Goal: Task Accomplishment & Management: Complete application form

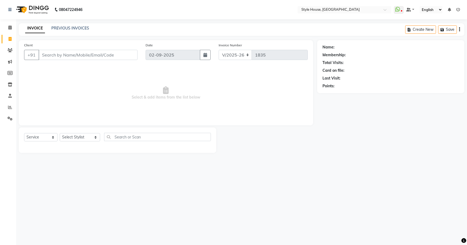
select select "4237"
select select "service"
click at [90, 54] on input "Client" at bounding box center [88, 55] width 99 height 10
type input "7894271215"
click at [125, 55] on span "Add Client" at bounding box center [123, 54] width 21 height 5
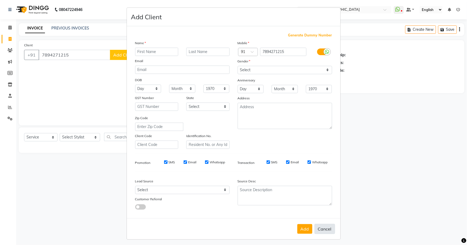
click at [322, 231] on button "Cancel" at bounding box center [324, 229] width 21 height 10
select select
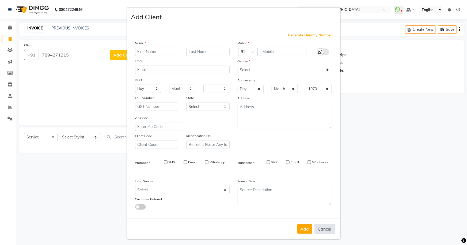
select select
checkbox input "false"
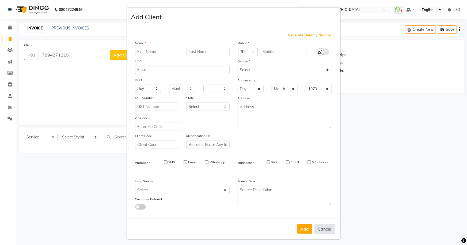
checkbox input "false"
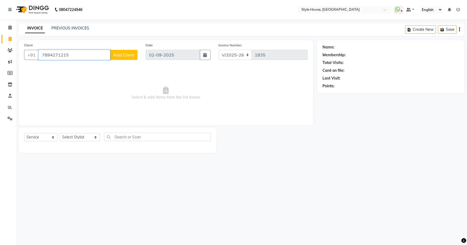
click at [83, 57] on input "7894271215" at bounding box center [75, 55] width 72 height 10
type input "7"
click at [53, 136] on select "Select Service Product Membership Package Voucher Prepaid Gift Card" at bounding box center [40, 137] width 33 height 8
click at [24, 133] on select "Select Service Product Membership Package Voucher Prepaid Gift Card" at bounding box center [40, 137] width 33 height 8
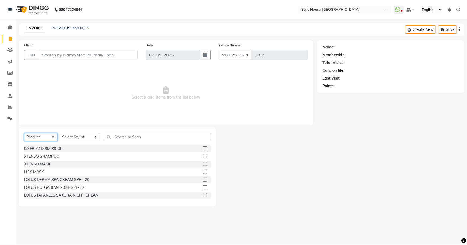
click at [54, 138] on select "Select Service Product Membership Package Voucher Prepaid Gift Card" at bounding box center [40, 137] width 33 height 8
select select "service"
click at [24, 133] on select "Select Service Product Membership Package Voucher Prepaid Gift Card" at bounding box center [40, 137] width 33 height 8
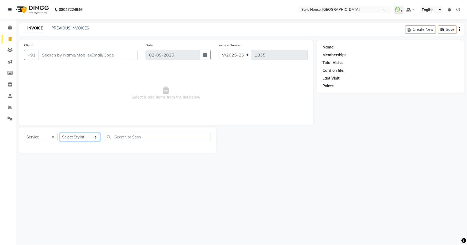
click at [86, 137] on select "Select Stylist [PERSON_NAME] [PERSON_NAME] [PERSON_NAME] [PERSON_NAME]([PERSON_…" at bounding box center [80, 137] width 40 height 8
click at [166, 173] on div "08047224946 Select Location × Style House, Jk Road WhatsApp Status ✕ Status: Di…" at bounding box center [233, 122] width 467 height 245
drag, startPoint x: 64, startPoint y: 28, endPoint x: 273, endPoint y: 33, distance: 209.0
click at [64, 28] on link "PREVIOUS INVOICES" at bounding box center [70, 28] width 38 height 5
click at [71, 28] on link "PREVIOUS INVOICES" at bounding box center [70, 28] width 38 height 5
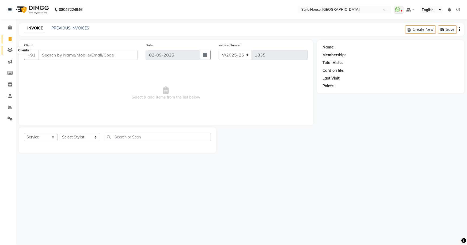
click at [10, 50] on icon at bounding box center [9, 50] width 5 height 4
click at [9, 39] on icon at bounding box center [10, 39] width 3 height 4
click at [67, 27] on link "PREVIOUS INVOICES" at bounding box center [70, 28] width 38 height 5
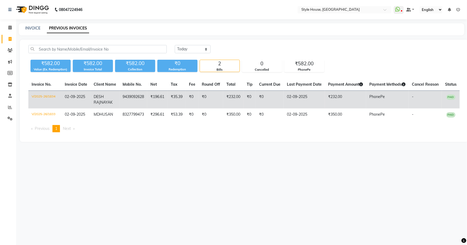
click at [451, 96] on span "PAID" at bounding box center [450, 96] width 9 height 5
click at [37, 96] on td "V/2025-26/1834" at bounding box center [44, 100] width 33 height 18
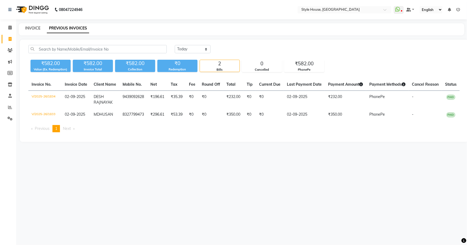
click at [32, 28] on link "INVOICE" at bounding box center [32, 28] width 15 height 5
select select "service"
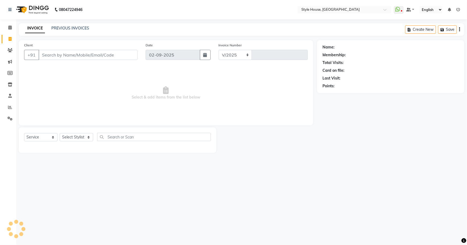
select select "4237"
type input "1835"
click at [75, 137] on select "Select Stylist [PERSON_NAME] [PERSON_NAME] [PERSON_NAME] [PERSON_NAME]([PERSON_…" at bounding box center [80, 137] width 40 height 8
select select "49165"
click at [60, 133] on select "Select Stylist [PERSON_NAME] [PERSON_NAME] [PERSON_NAME] [PERSON_NAME]([PERSON_…" at bounding box center [80, 137] width 40 height 8
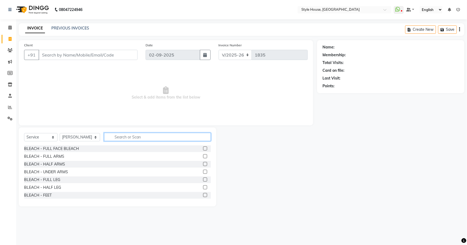
click at [120, 134] on input "text" at bounding box center [157, 137] width 107 height 8
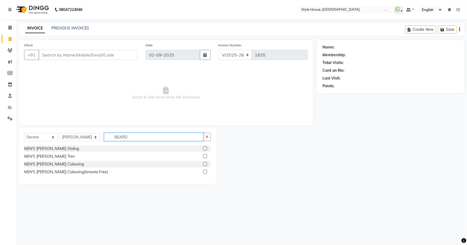
type input "BEARD"
click at [205, 156] on label at bounding box center [205, 156] width 4 height 4
click at [205, 156] on input "checkbox" at bounding box center [204, 156] width 3 height 3
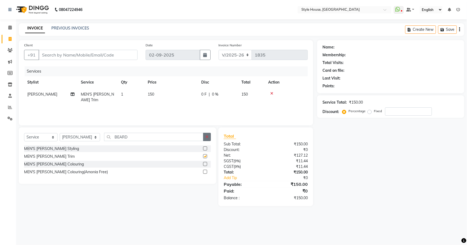
checkbox input "false"
click at [207, 135] on icon "button" at bounding box center [207, 137] width 3 height 4
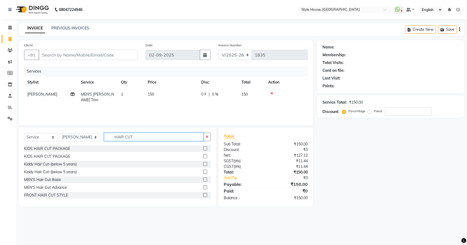
type input "HAIR CUT"
click at [203, 181] on label at bounding box center [205, 179] width 4 height 4
click at [203, 181] on input "checkbox" at bounding box center [204, 179] width 3 height 3
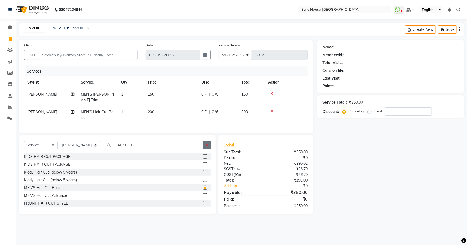
checkbox input "false"
click at [206, 145] on button "button" at bounding box center [207, 145] width 8 height 8
click at [273, 109] on div at bounding box center [286, 111] width 36 height 4
click at [272, 109] on icon at bounding box center [271, 111] width 3 height 4
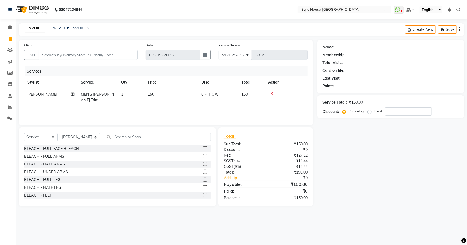
click at [271, 93] on icon at bounding box center [271, 94] width 3 height 4
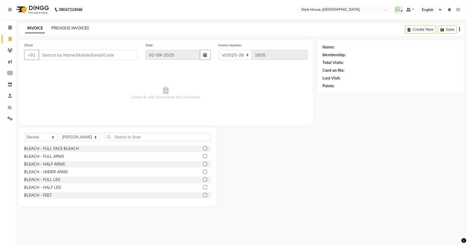
click at [71, 30] on link "PREVIOUS INVOICES" at bounding box center [70, 28] width 38 height 5
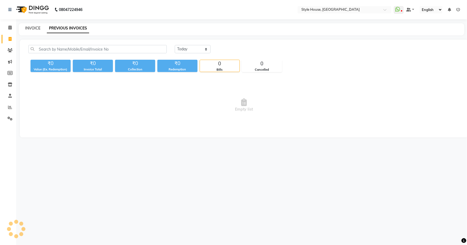
click at [38, 29] on link "INVOICE" at bounding box center [32, 28] width 15 height 5
select select "service"
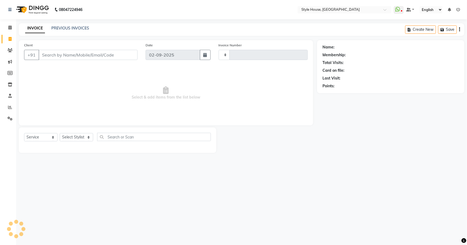
type input "1835"
select select "4237"
drag, startPoint x: 98, startPoint y: 55, endPoint x: 93, endPoint y: 55, distance: 4.8
click at [98, 55] on input "Client" at bounding box center [88, 55] width 99 height 10
click at [85, 56] on input "Client" at bounding box center [88, 55] width 99 height 10
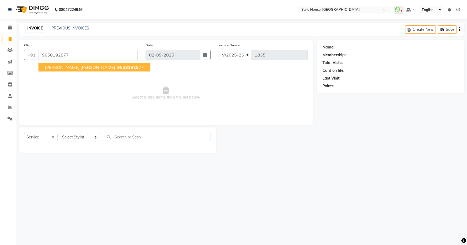
type input "9658192877"
click at [75, 66] on span "[PERSON_NAME] [PERSON_NAME]" at bounding box center [80, 66] width 70 height 5
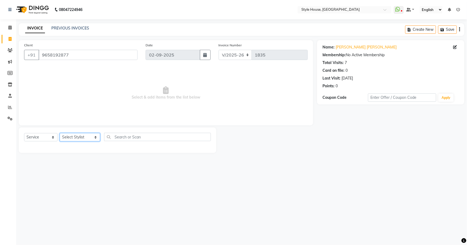
click at [89, 136] on select "Select Stylist [PERSON_NAME] [PERSON_NAME] [PERSON_NAME] [PERSON_NAME]([PERSON_…" at bounding box center [80, 137] width 40 height 8
select select "49165"
click at [60, 133] on select "Select Stylist [PERSON_NAME] [PERSON_NAME] [PERSON_NAME] [PERSON_NAME]([PERSON_…" at bounding box center [80, 137] width 40 height 8
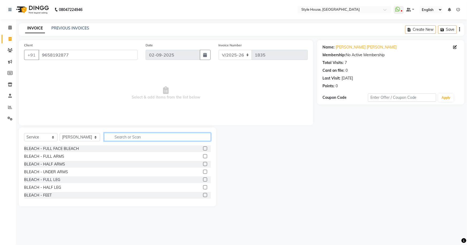
click at [113, 136] on input "text" at bounding box center [157, 137] width 107 height 8
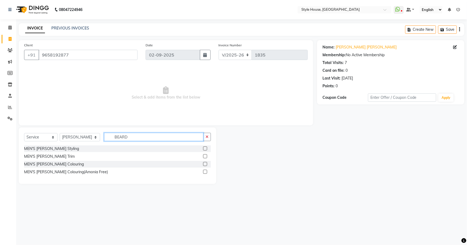
type input "BEARD"
click at [205, 156] on label at bounding box center [205, 156] width 4 height 4
click at [205, 156] on input "checkbox" at bounding box center [204, 156] width 3 height 3
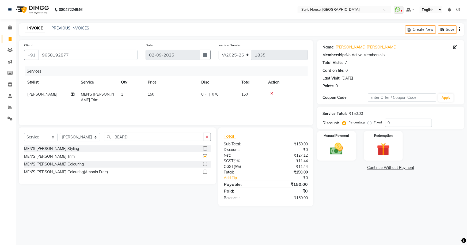
checkbox input "false"
click at [88, 136] on select "Select Stylist [PERSON_NAME] [PERSON_NAME] [PERSON_NAME] [PERSON_NAME]([PERSON_…" at bounding box center [80, 137] width 40 height 8
select select "22359"
click at [60, 133] on select "Select Stylist [PERSON_NAME] [PERSON_NAME] [PERSON_NAME] [PERSON_NAME]([PERSON_…" at bounding box center [80, 137] width 40 height 8
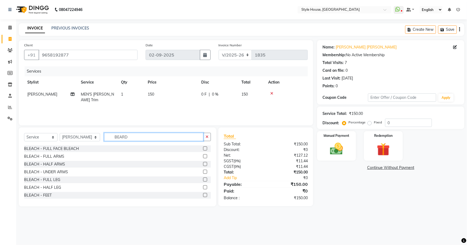
click at [151, 138] on input "BEARD" at bounding box center [154, 137] width 100 height 8
type input "B"
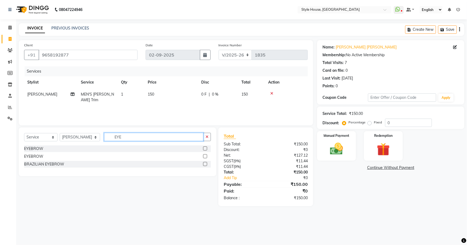
type input "EYE"
click at [205, 147] on label at bounding box center [205, 148] width 4 height 4
click at [205, 147] on input "checkbox" at bounding box center [204, 148] width 3 height 3
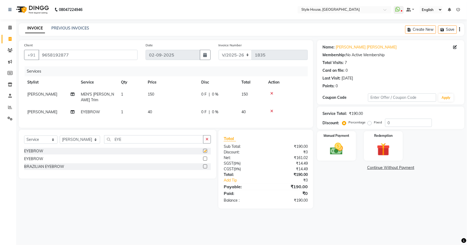
checkbox input "false"
click at [336, 146] on img at bounding box center [337, 149] width 22 height 16
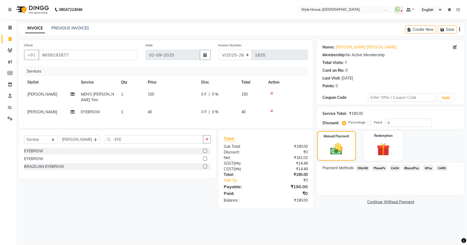
click at [443, 168] on span "CARD" at bounding box center [442, 168] width 12 height 6
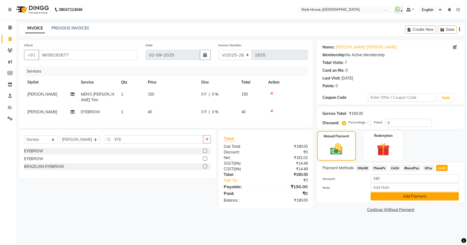
click at [393, 197] on button "Add Payment" at bounding box center [415, 196] width 88 height 8
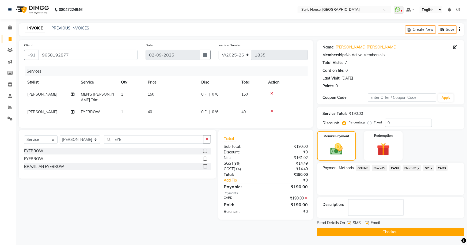
click at [385, 232] on button "Checkout" at bounding box center [390, 232] width 147 height 8
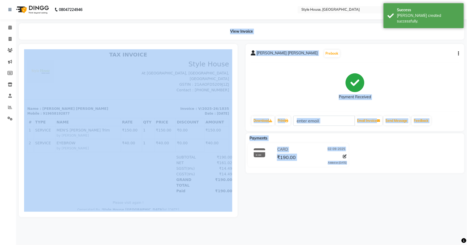
click at [312, 192] on div "[PERSON_NAME] [PERSON_NAME] Prebook Payment Received Download Print Email Invoi…" at bounding box center [355, 130] width 227 height 173
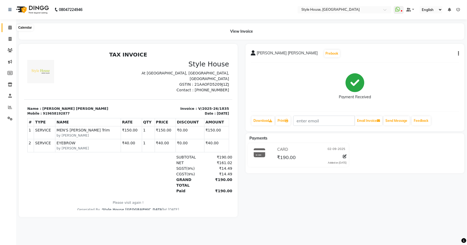
click at [9, 26] on icon at bounding box center [9, 27] width 3 height 4
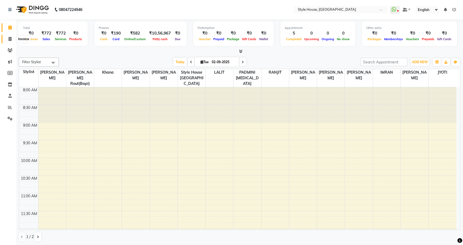
click at [9, 38] on icon at bounding box center [10, 39] width 3 height 4
select select "service"
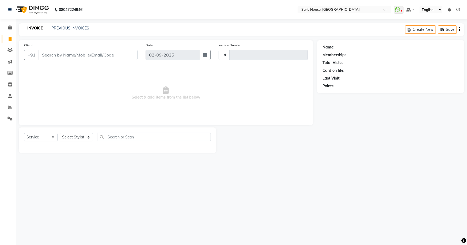
type input "1836"
select select "4237"
click at [411, 167] on div "08047224946 Select Location × Style House, Jk Road WhatsApp Status ✕ Status: Di…" at bounding box center [233, 122] width 467 height 245
click at [69, 26] on link "PREVIOUS INVOICES" at bounding box center [70, 28] width 38 height 5
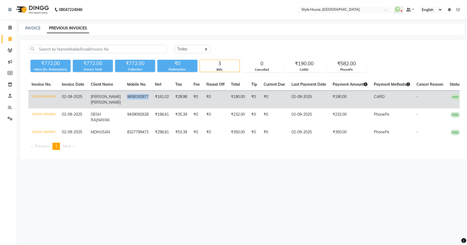
drag, startPoint x: 142, startPoint y: 95, endPoint x: 119, endPoint y: 95, distance: 22.5
click at [124, 95] on td "9658192877" at bounding box center [138, 100] width 28 height 18
copy td "9658192877"
click at [98, 97] on span "[PERSON_NAME]" at bounding box center [106, 96] width 30 height 5
drag, startPoint x: 106, startPoint y: 95, endPoint x: 107, endPoint y: 108, distance: 12.6
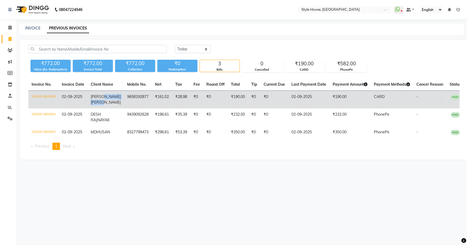
click at [107, 108] on td "[PERSON_NAME] [PERSON_NAME]" at bounding box center [106, 100] width 36 height 18
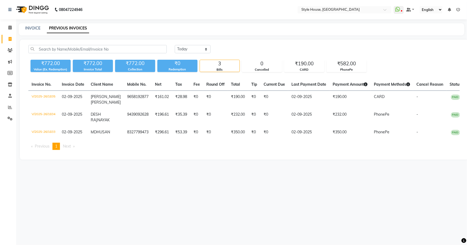
click at [135, 183] on div "08047224946 Select Location × Style House, Jk Road WhatsApp Status ✕ Status: Di…" at bounding box center [233, 122] width 467 height 245
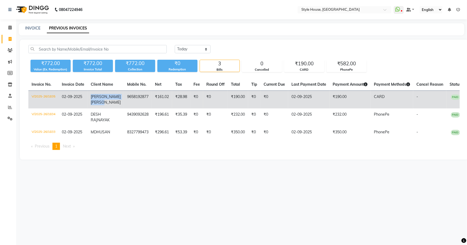
drag, startPoint x: 90, startPoint y: 93, endPoint x: 106, endPoint y: 107, distance: 20.5
click at [106, 107] on td "[PERSON_NAME] [PERSON_NAME]" at bounding box center [106, 100] width 36 height 18
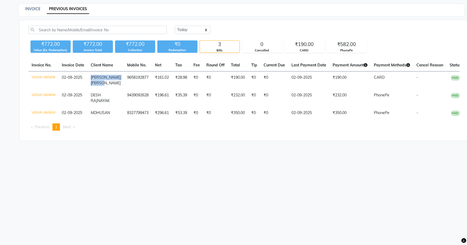
copy td "[PERSON_NAME] [PERSON_NAME]"
click at [151, 169] on div "☀ Style House, JK Road INVOICE PREVIOUS INVOICES [DATE] [DATE] Custom Range ₹77…" at bounding box center [233, 122] width 467 height 245
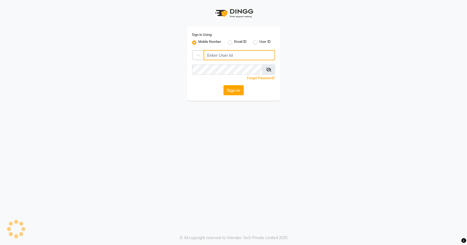
type input "7077442222"
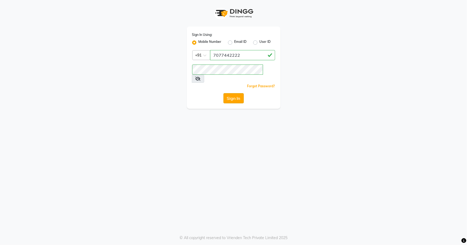
click at [233, 93] on button "Sign In" at bounding box center [233, 98] width 20 height 10
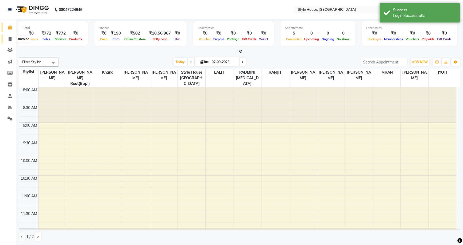
click at [11, 39] on icon at bounding box center [10, 39] width 3 height 4
select select "service"
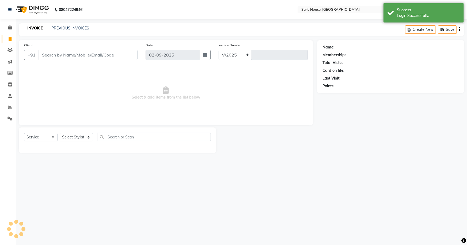
select select "4237"
type input "1836"
click at [68, 29] on link "PREVIOUS INVOICES" at bounding box center [70, 28] width 38 height 5
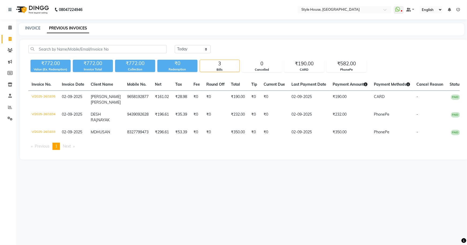
click at [336, 224] on div "08047224946 Select Location × Style House, Jk Road WhatsApp Status ✕ Status: Di…" at bounding box center [233, 122] width 467 height 245
